Goal: Contribute content: Add original content to the website for others to see

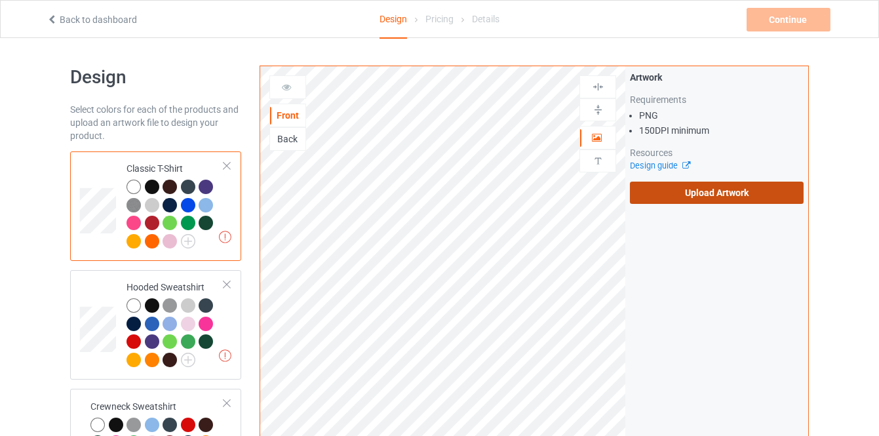
click at [666, 193] on label "Upload Artwork" at bounding box center [717, 193] width 174 height 22
click at [0, 0] on input "Upload Artwork" at bounding box center [0, 0] width 0 height 0
click at [641, 199] on label "Upload Artwork" at bounding box center [717, 193] width 174 height 22
click at [0, 0] on input "Upload Artwork" at bounding box center [0, 0] width 0 height 0
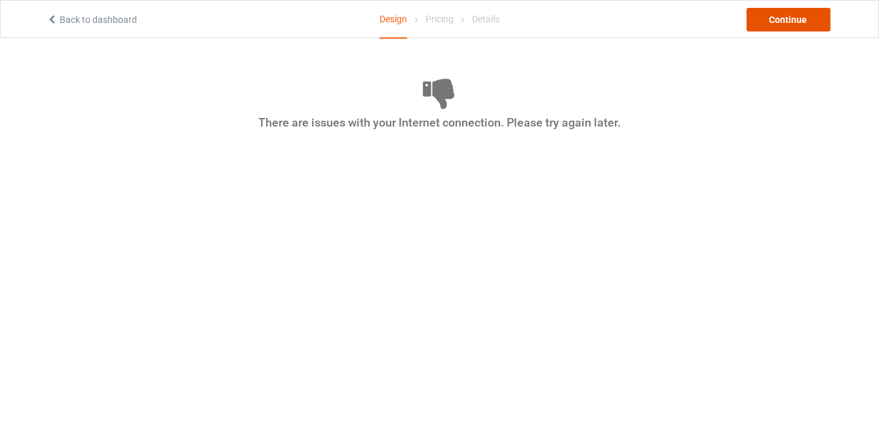
click at [771, 20] on div "Continue" at bounding box center [789, 20] width 84 height 24
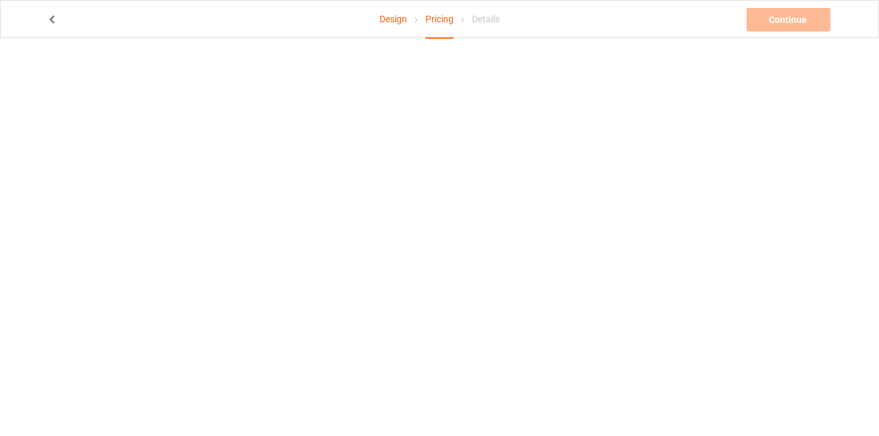
click at [400, 26] on link "Design" at bounding box center [394, 19] width 28 height 37
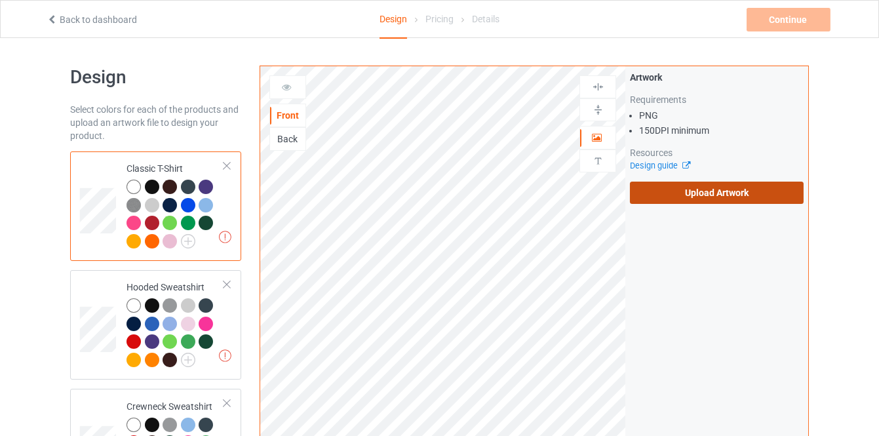
click at [635, 192] on label "Upload Artwork" at bounding box center [717, 193] width 174 height 22
click at [0, 0] on input "Upload Artwork" at bounding box center [0, 0] width 0 height 0
click at [647, 192] on label "Upload Artwork" at bounding box center [717, 193] width 174 height 22
click at [0, 0] on input "Upload Artwork" at bounding box center [0, 0] width 0 height 0
click at [645, 202] on label "Upload Artwork" at bounding box center [717, 193] width 174 height 22
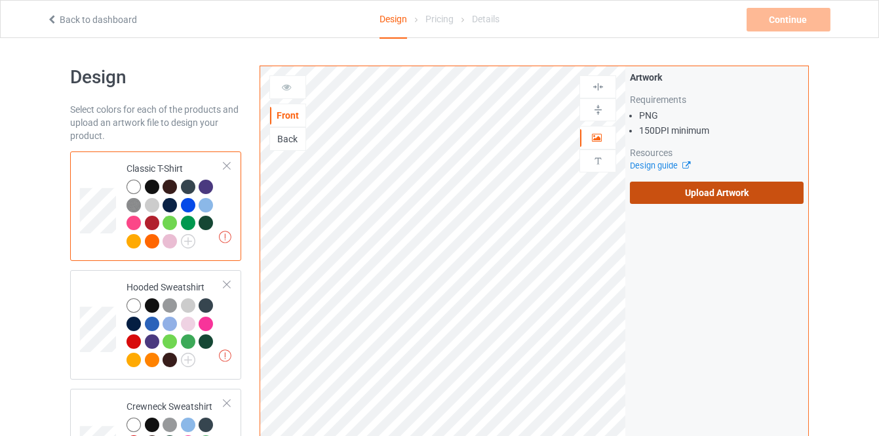
click at [0, 0] on input "Upload Artwork" at bounding box center [0, 0] width 0 height 0
click at [626, 193] on div "Front Back Artwork Upload artwork before adding personalization Artwork Require…" at bounding box center [535, 316] width 550 height 500
click at [651, 195] on label "Upload Artwork" at bounding box center [717, 193] width 174 height 22
click at [0, 0] on input "Upload Artwork" at bounding box center [0, 0] width 0 height 0
